Goal: Information Seeking & Learning: Learn about a topic

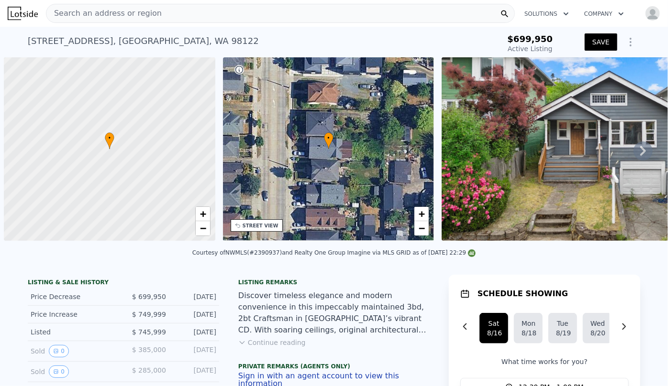
scroll to position [0, 4]
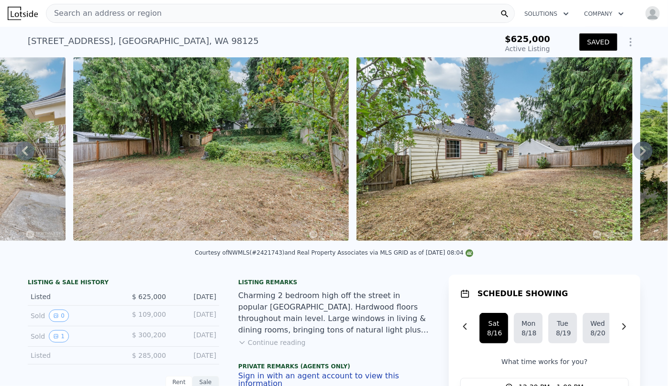
scroll to position [0, 6191]
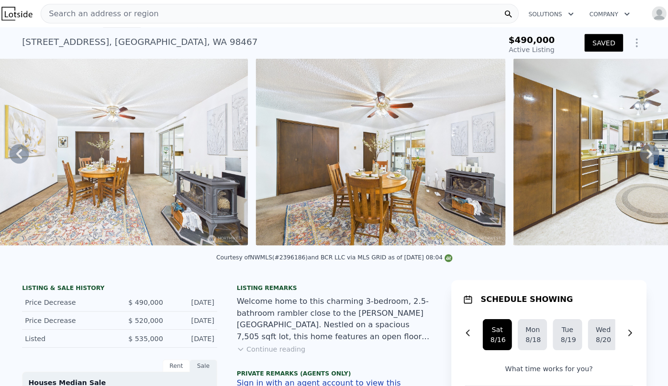
click at [72, 12] on span "Search an address or region" at bounding box center [103, 13] width 115 height 11
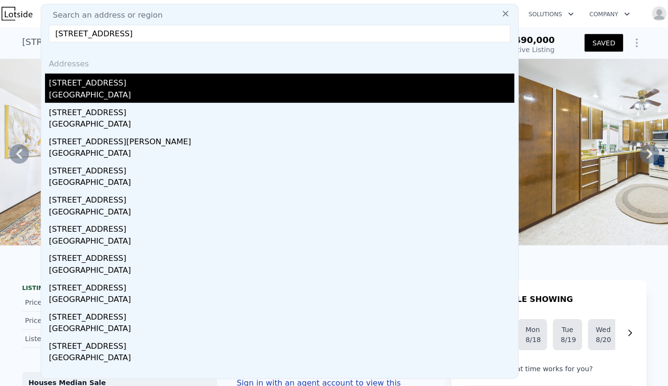
type input "4236 S Findlay Street, Seattle, WA 98118"
click at [119, 81] on div "4236 S Findlay St" at bounding box center [282, 79] width 456 height 15
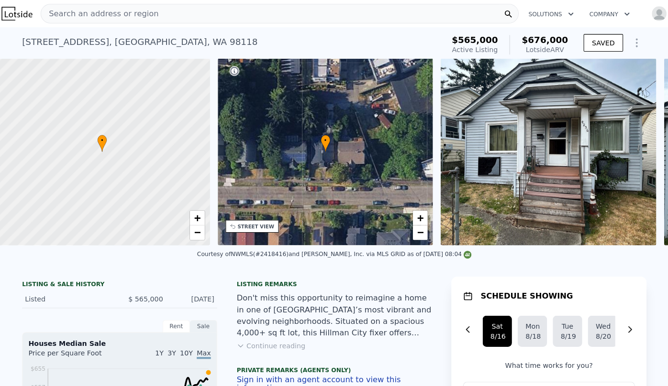
scroll to position [0, 4]
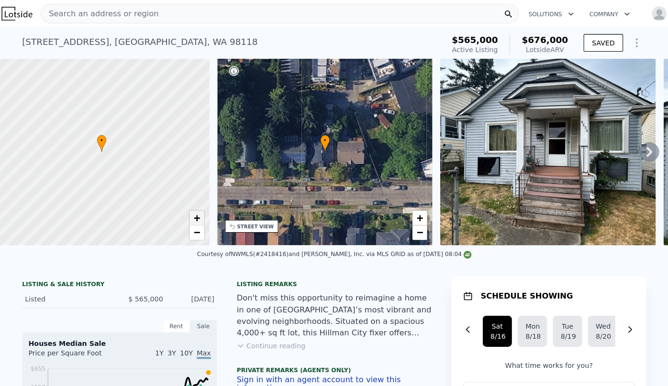
click at [199, 219] on link "+" at bounding box center [199, 214] width 14 height 14
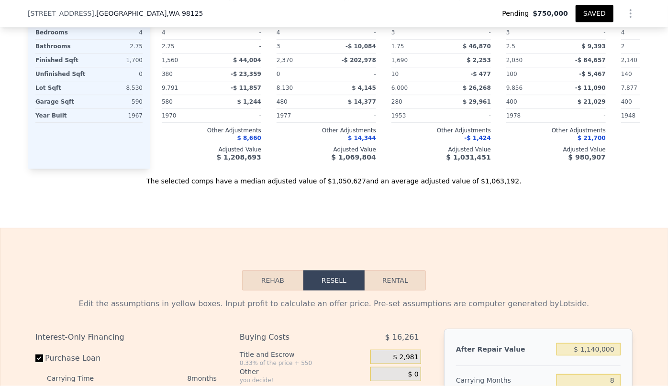
scroll to position [1565, 0]
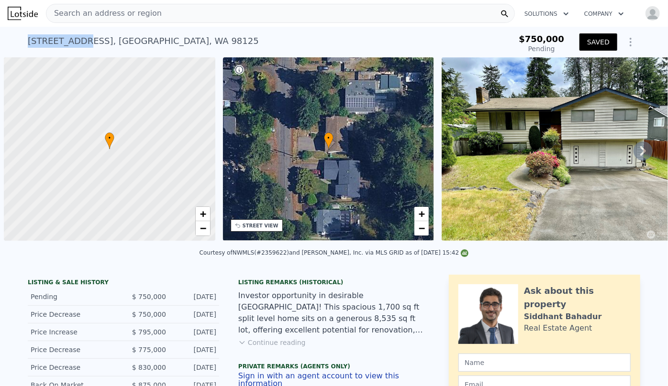
scroll to position [0, 4]
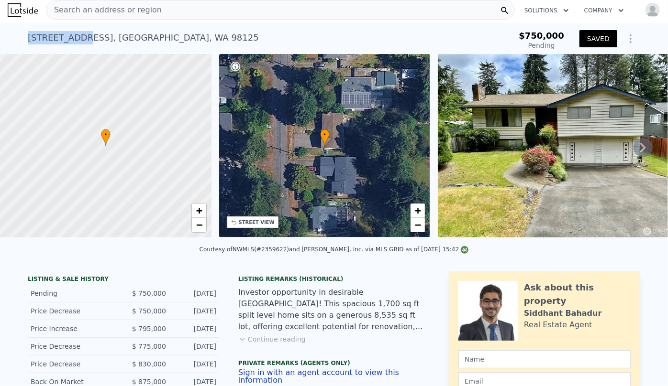
drag, startPoint x: 83, startPoint y: 42, endPoint x: 97, endPoint y: 39, distance: 13.6
click at [97, 39] on div "[STREET_ADDRESS] Pending $750,000 Pending SAVED" at bounding box center [334, 38] width 668 height 31
